Goal: Information Seeking & Learning: Learn about a topic

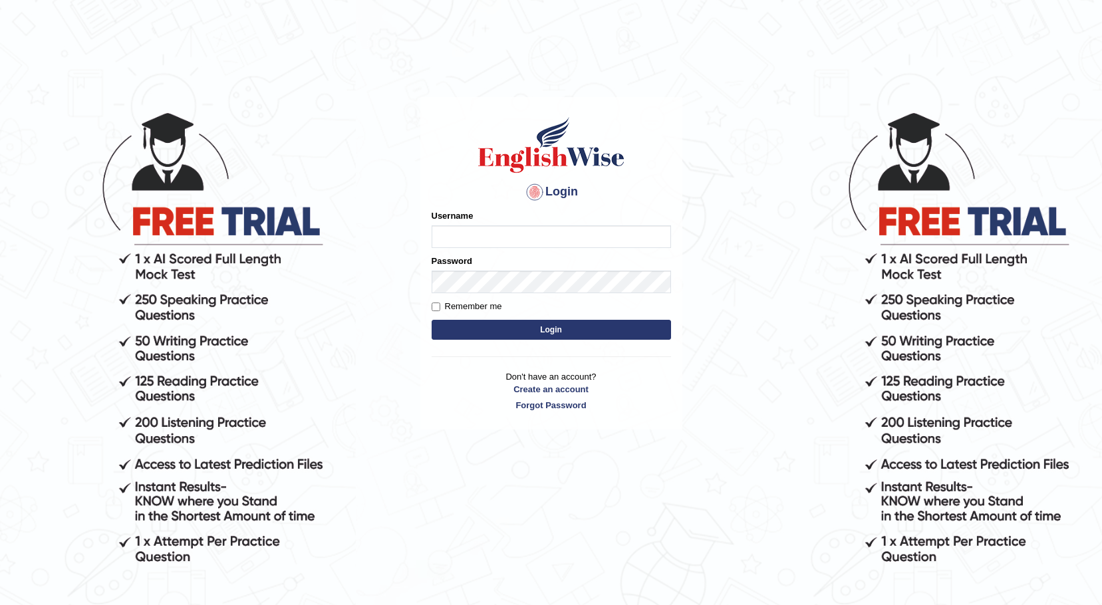
type input "alain2025"
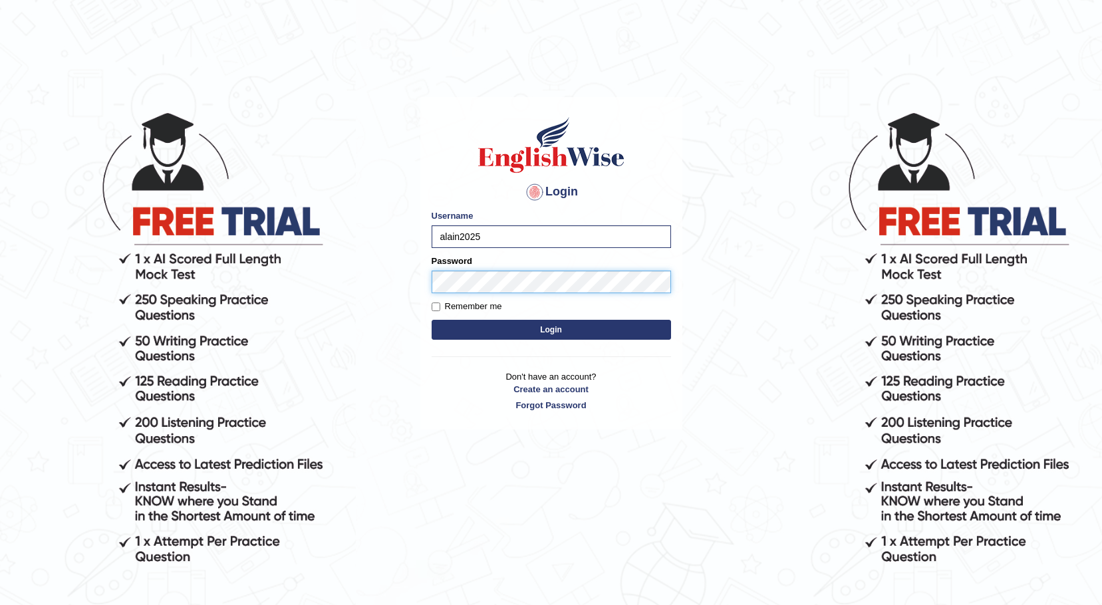
click at [432, 320] on button "Login" at bounding box center [551, 330] width 239 height 20
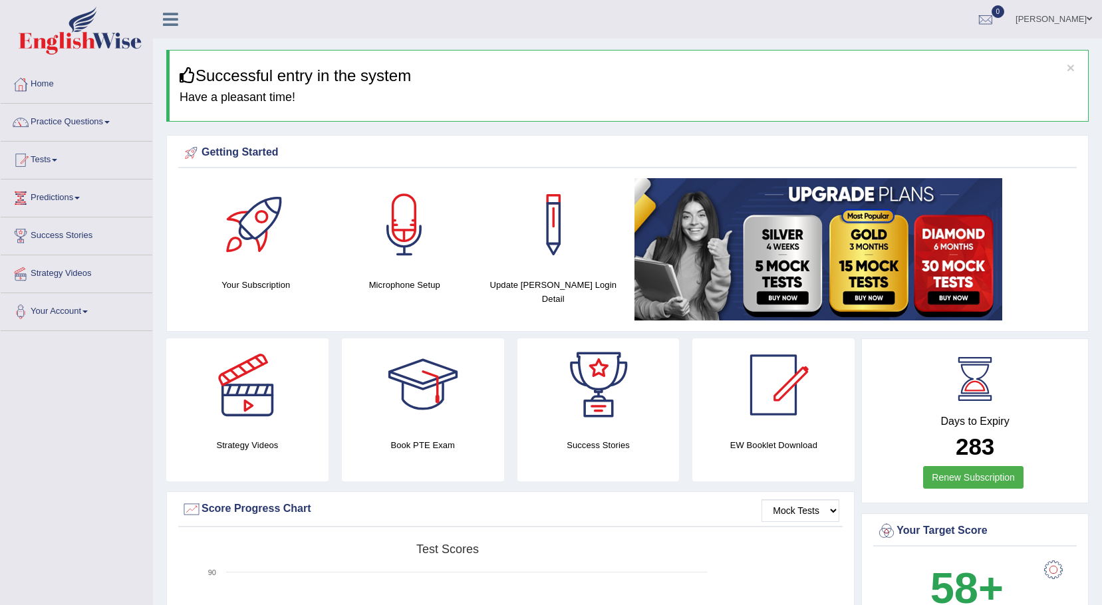
click at [54, 158] on link "Tests" at bounding box center [77, 158] width 152 height 33
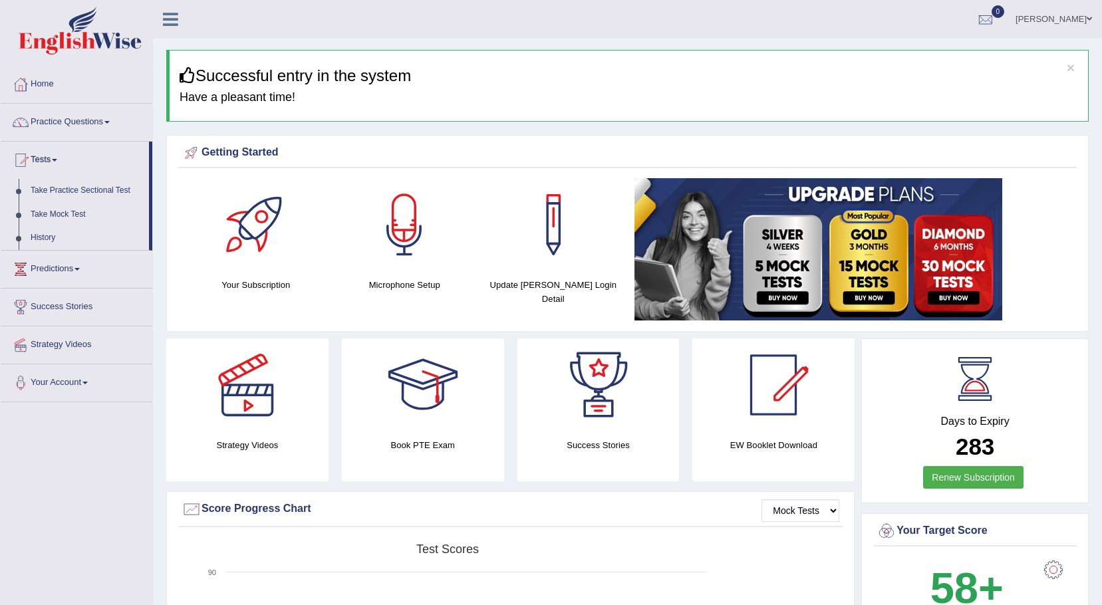
click at [81, 122] on link "Practice Questions" at bounding box center [77, 120] width 152 height 33
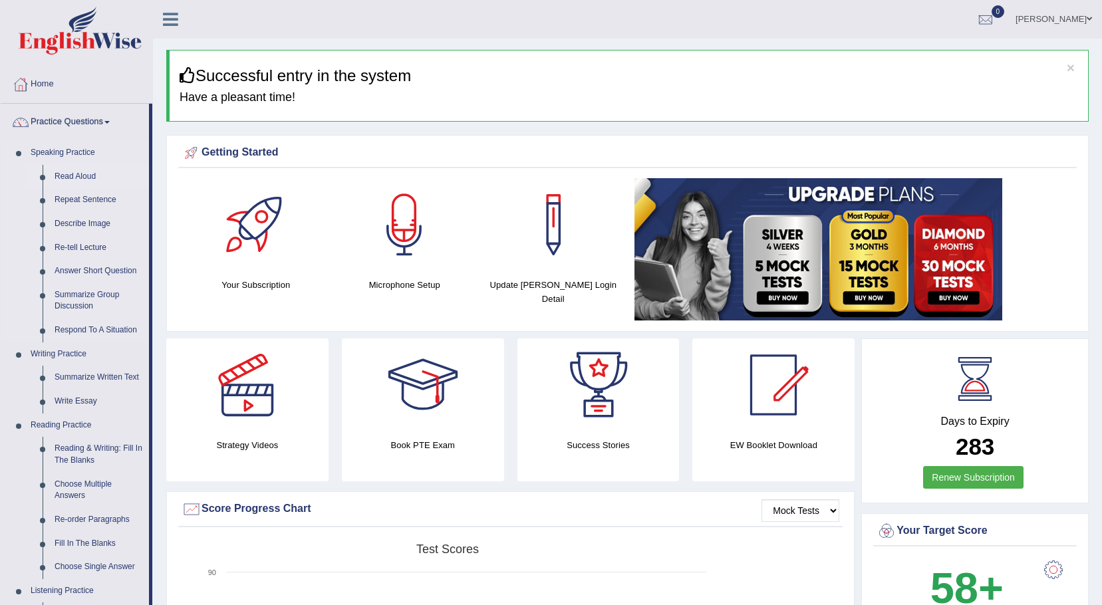
click at [72, 173] on link "Read Aloud" at bounding box center [99, 177] width 100 height 24
click at [74, 172] on link "Read Aloud" at bounding box center [99, 177] width 100 height 24
click at [75, 178] on link "Read Aloud" at bounding box center [99, 177] width 100 height 24
click at [64, 176] on link "Read Aloud" at bounding box center [99, 177] width 100 height 24
click at [88, 195] on link "Repeat Sentence" at bounding box center [99, 200] width 100 height 24
